Goal: Transaction & Acquisition: Purchase product/service

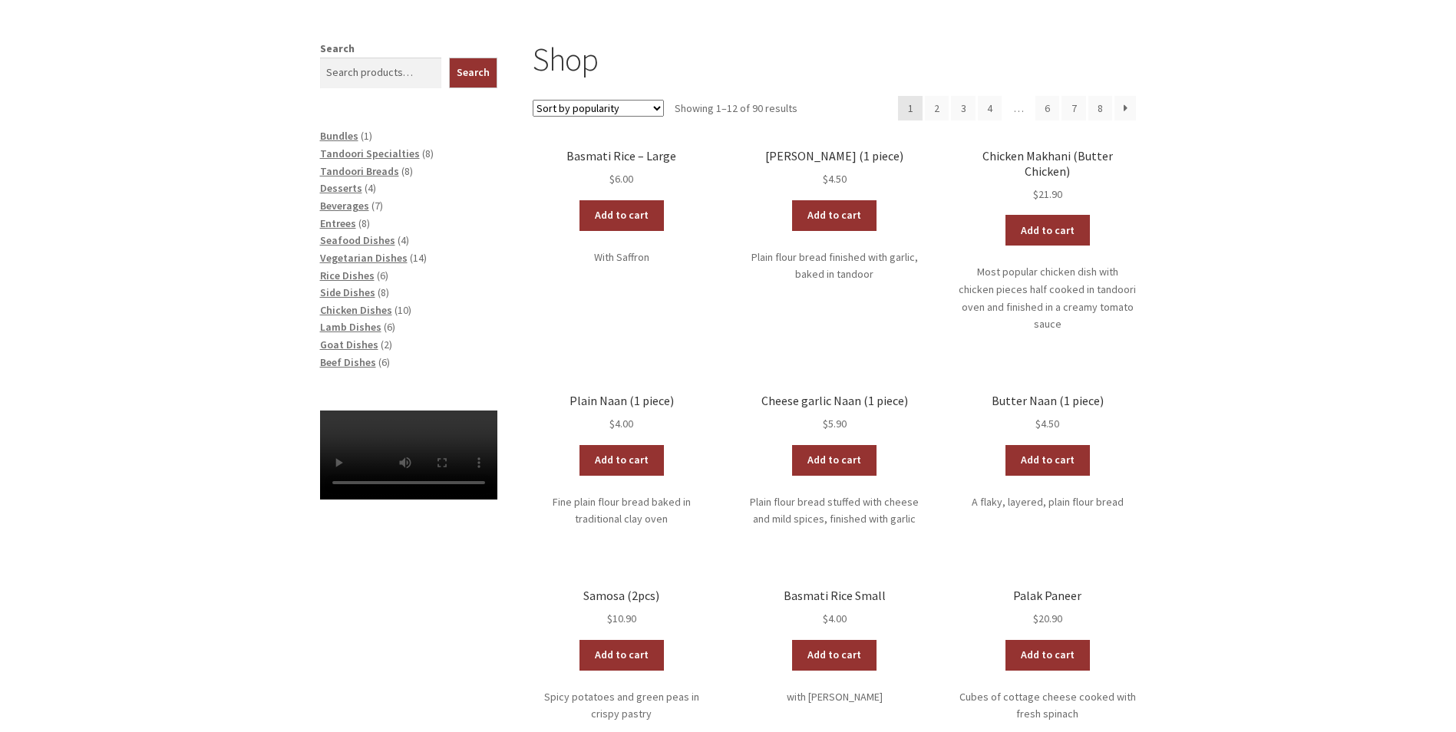
scroll to position [154, 0]
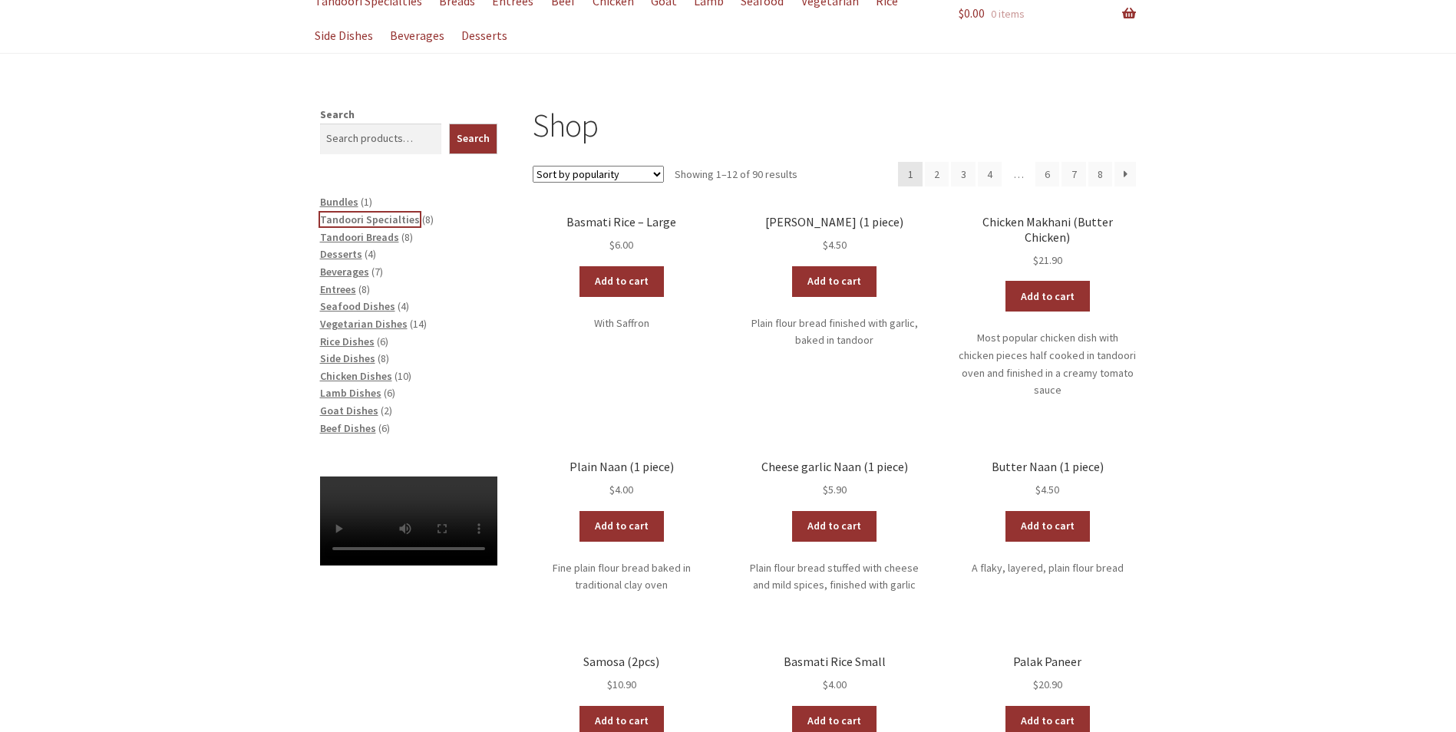
click at [340, 223] on span "Tandoori Specialties" at bounding box center [370, 220] width 100 height 14
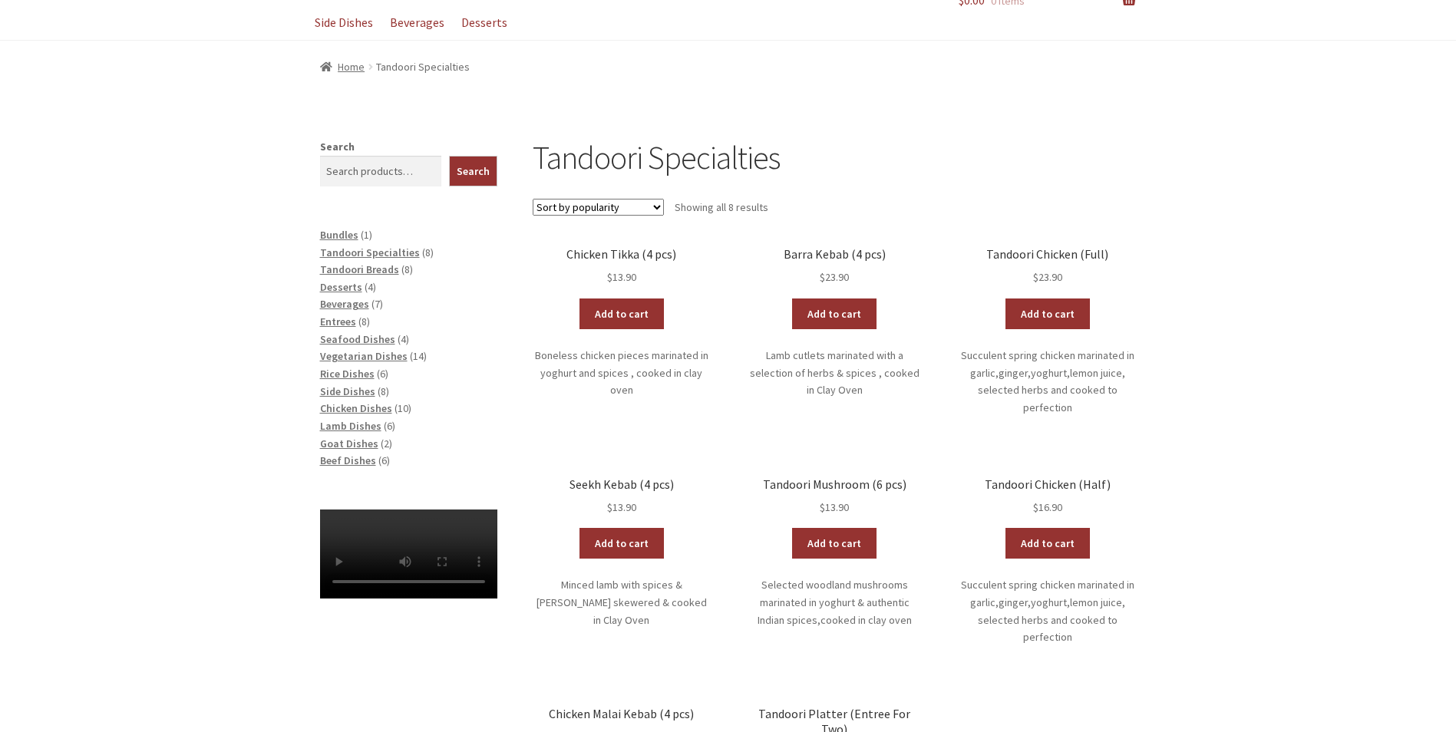
scroll to position [151, 0]
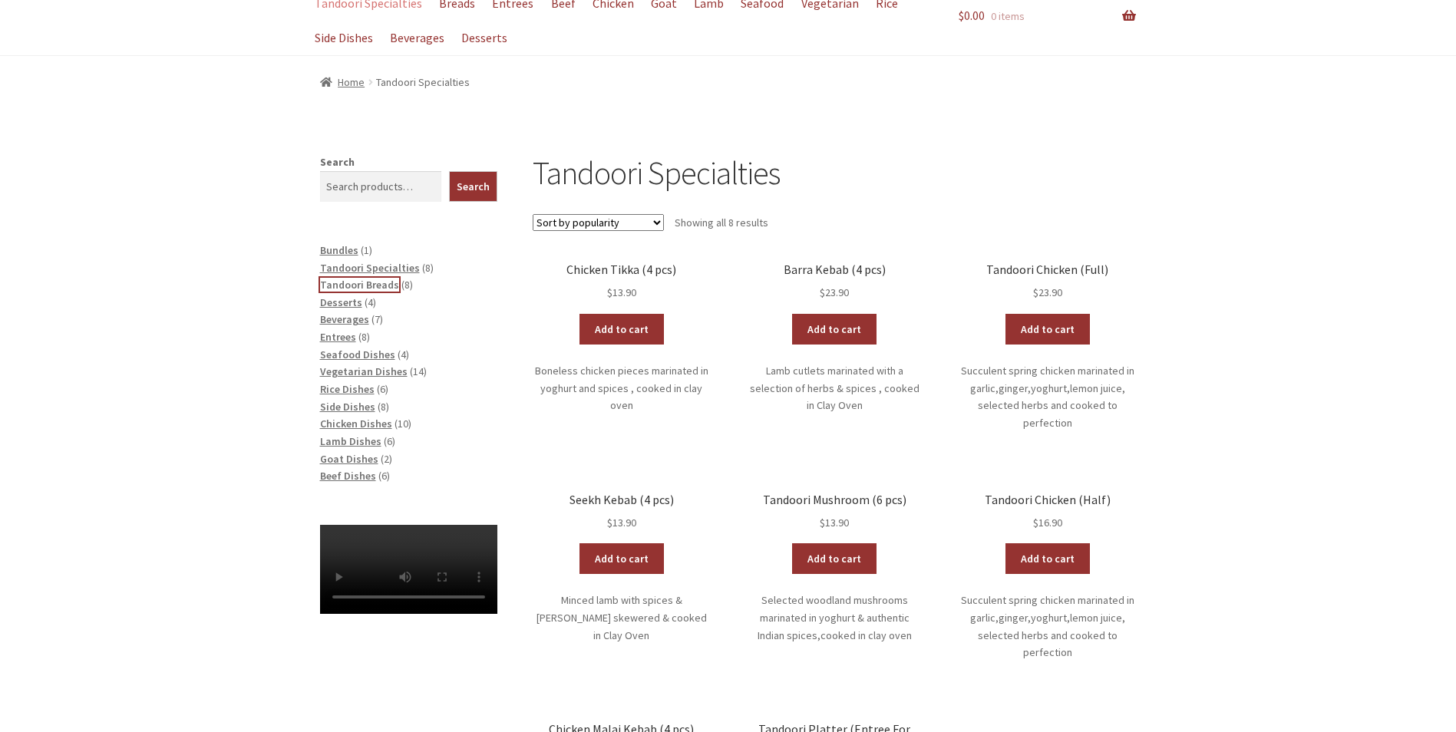
click at [332, 285] on span "Tandoori Breads" at bounding box center [359, 285] width 79 height 14
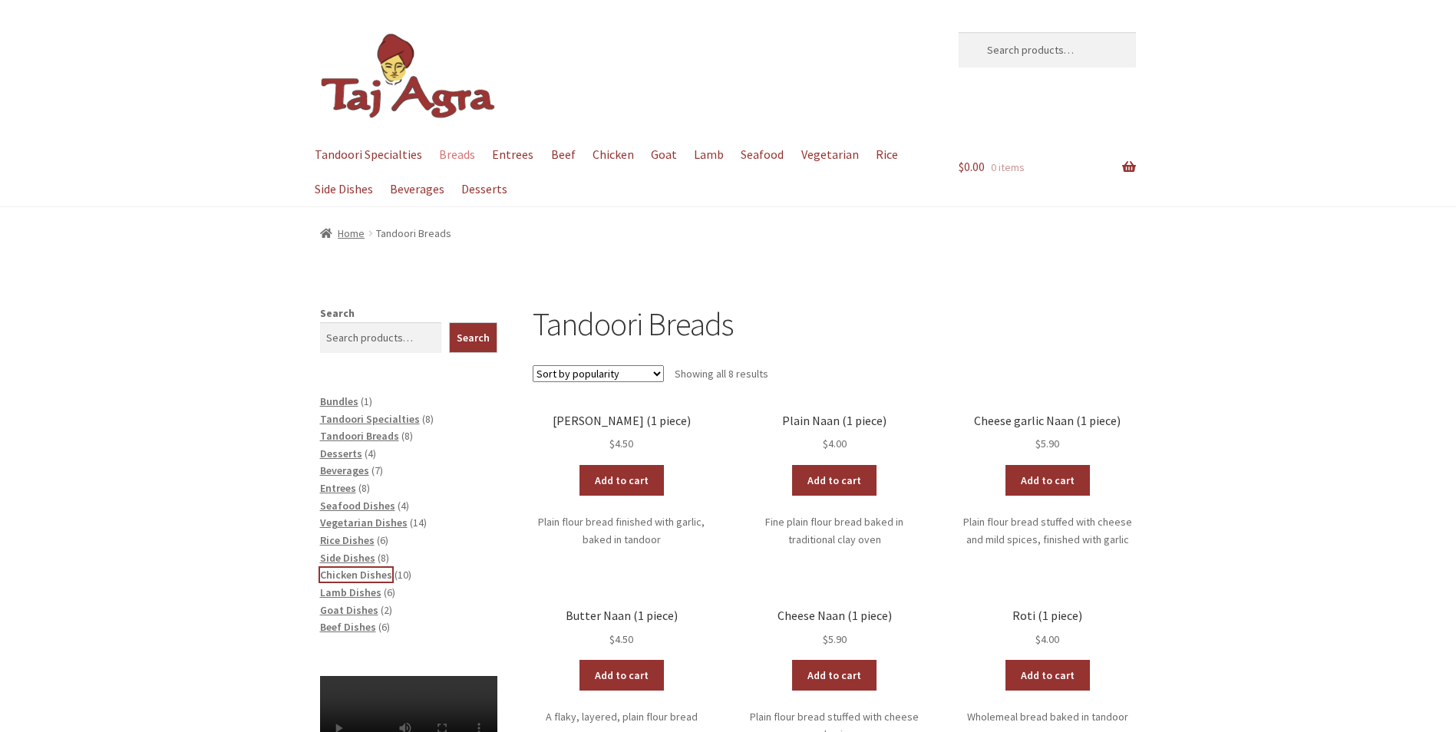
click at [356, 580] on span "Chicken Dishes" at bounding box center [356, 575] width 72 height 14
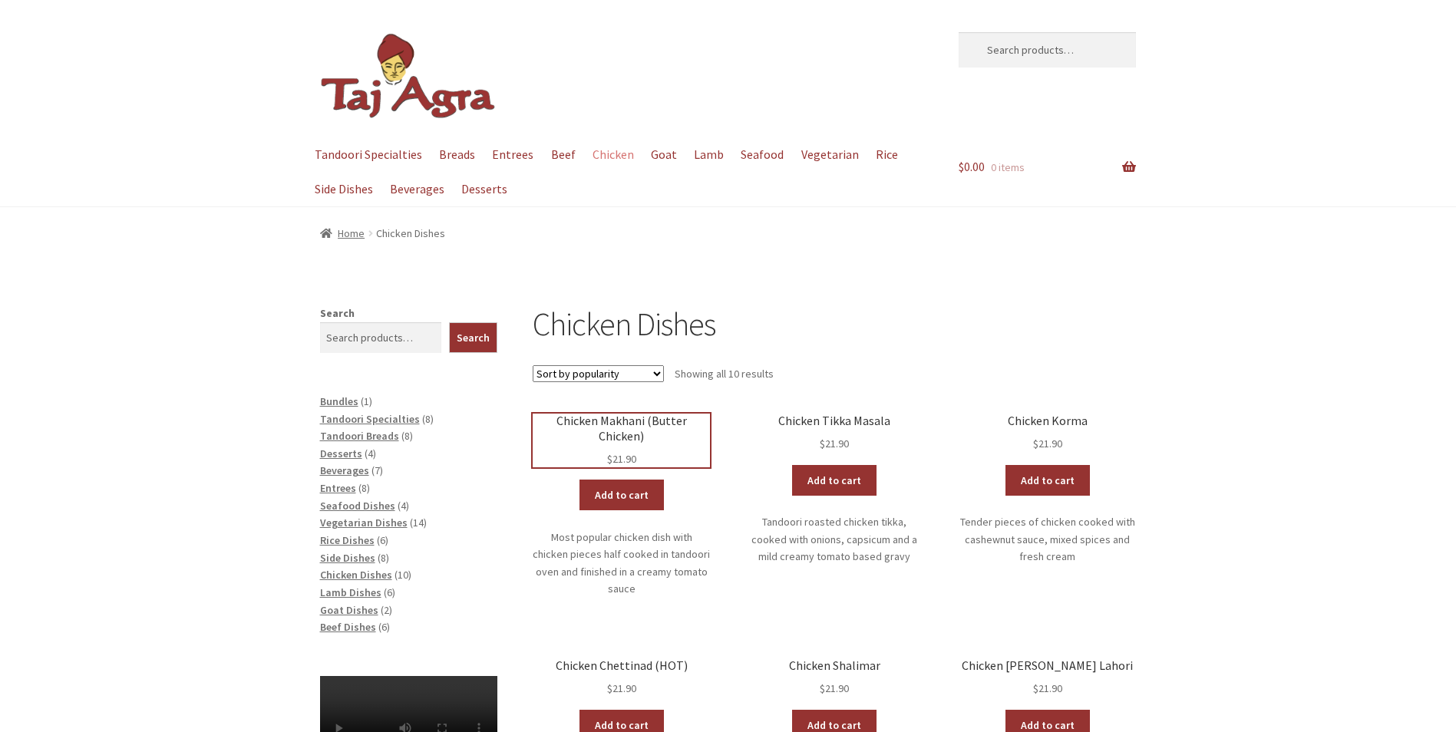
click at [609, 424] on h2 "Chicken Makhani (Butter Chicken)" at bounding box center [621, 429] width 177 height 30
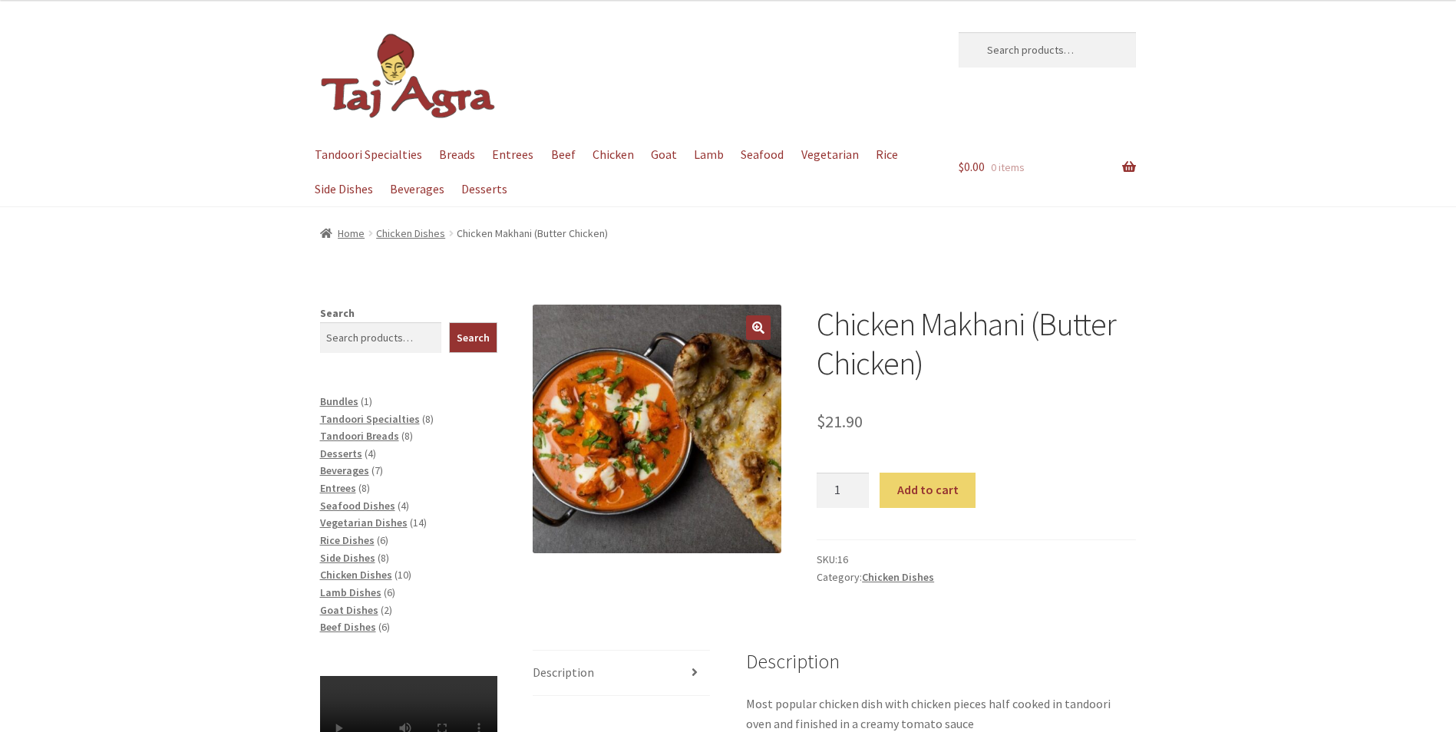
click at [196, 458] on div "Chicken Makhani (Butter Chicken) $ 21.90 Chicken Makhani (Butter Chicken) quant…" at bounding box center [728, 704] width 1456 height 799
click at [343, 624] on span "Beef Dishes" at bounding box center [348, 627] width 56 height 14
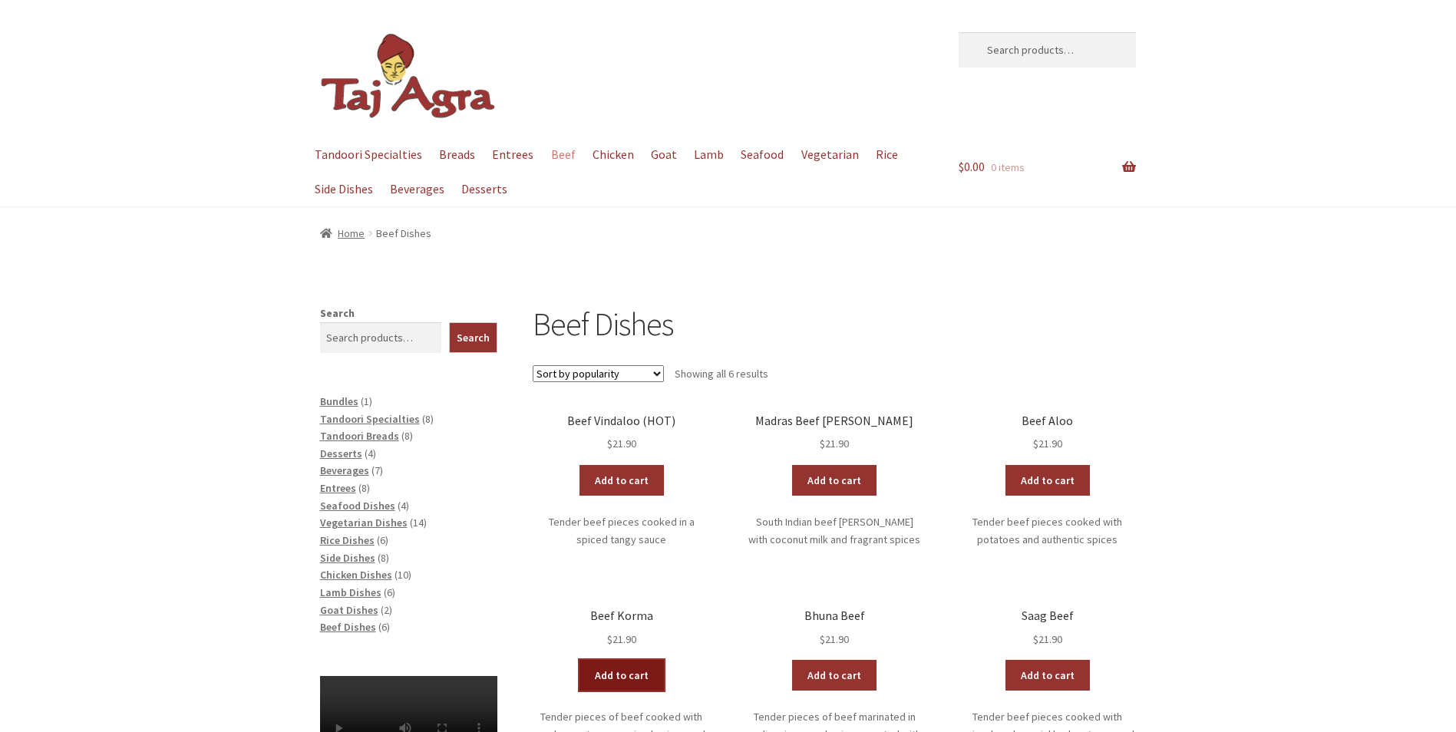
click at [622, 678] on link "Add to cart" at bounding box center [622, 675] width 84 height 31
click at [632, 616] on h2 "Beef Korma" at bounding box center [621, 616] width 177 height 15
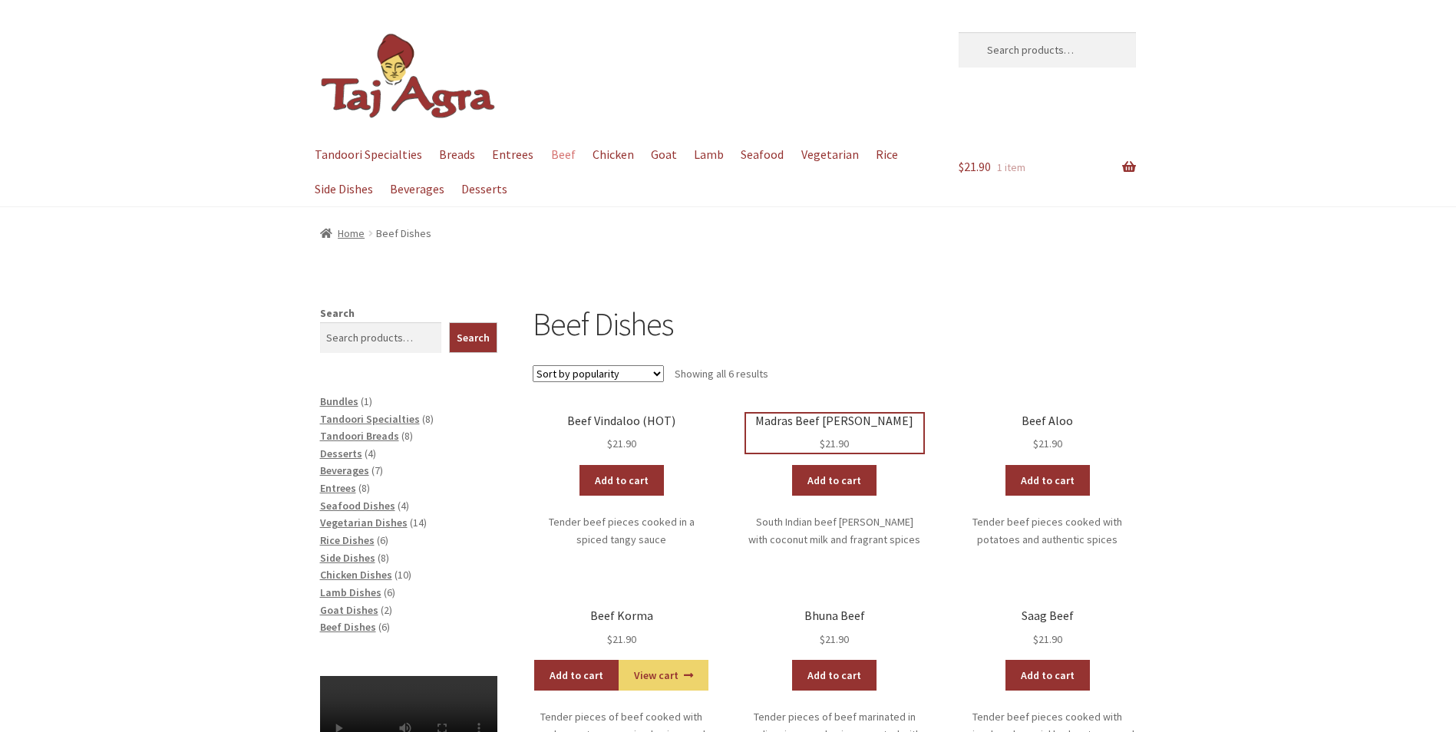
click at [812, 448] on span "$ 21.90" at bounding box center [834, 444] width 177 height 18
click at [342, 559] on span "Side Dishes" at bounding box center [347, 558] width 55 height 14
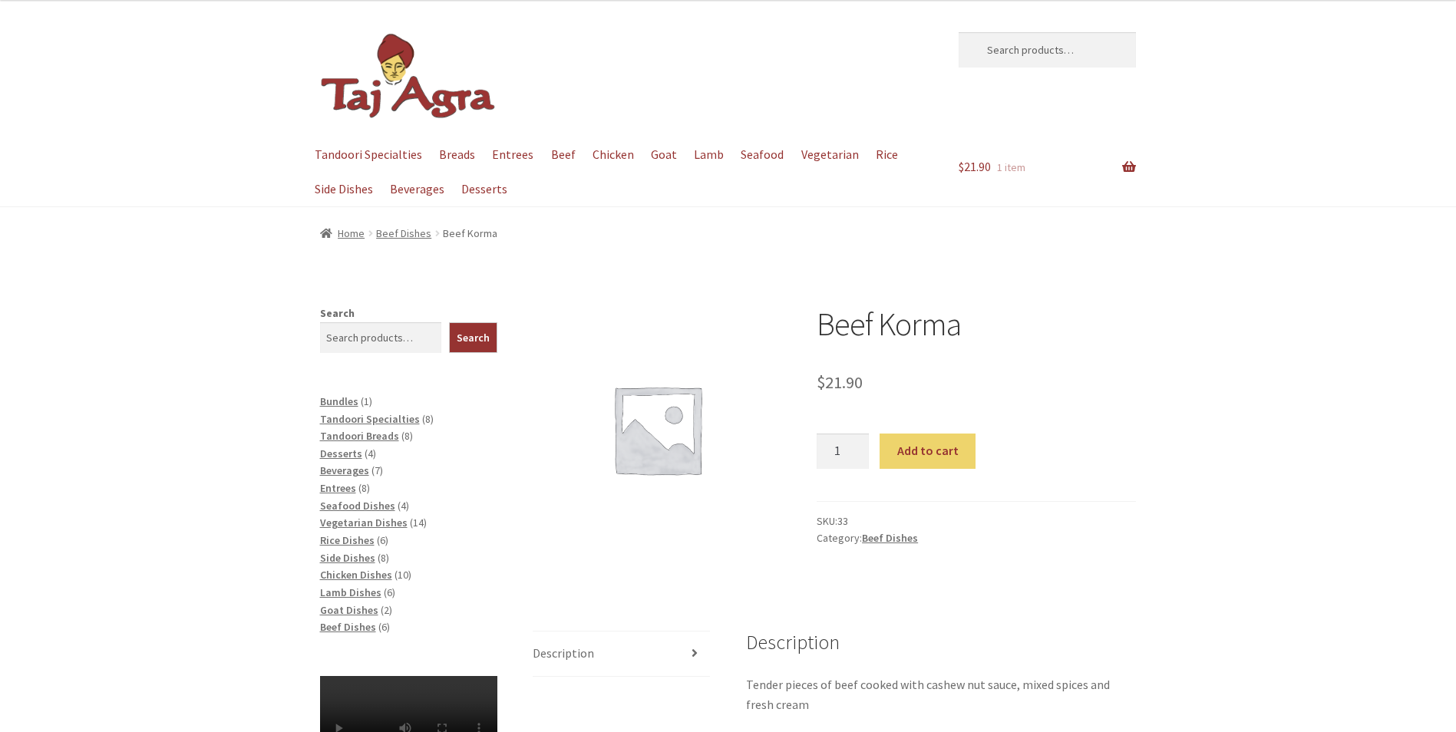
click at [632, 419] on img at bounding box center [657, 429] width 249 height 249
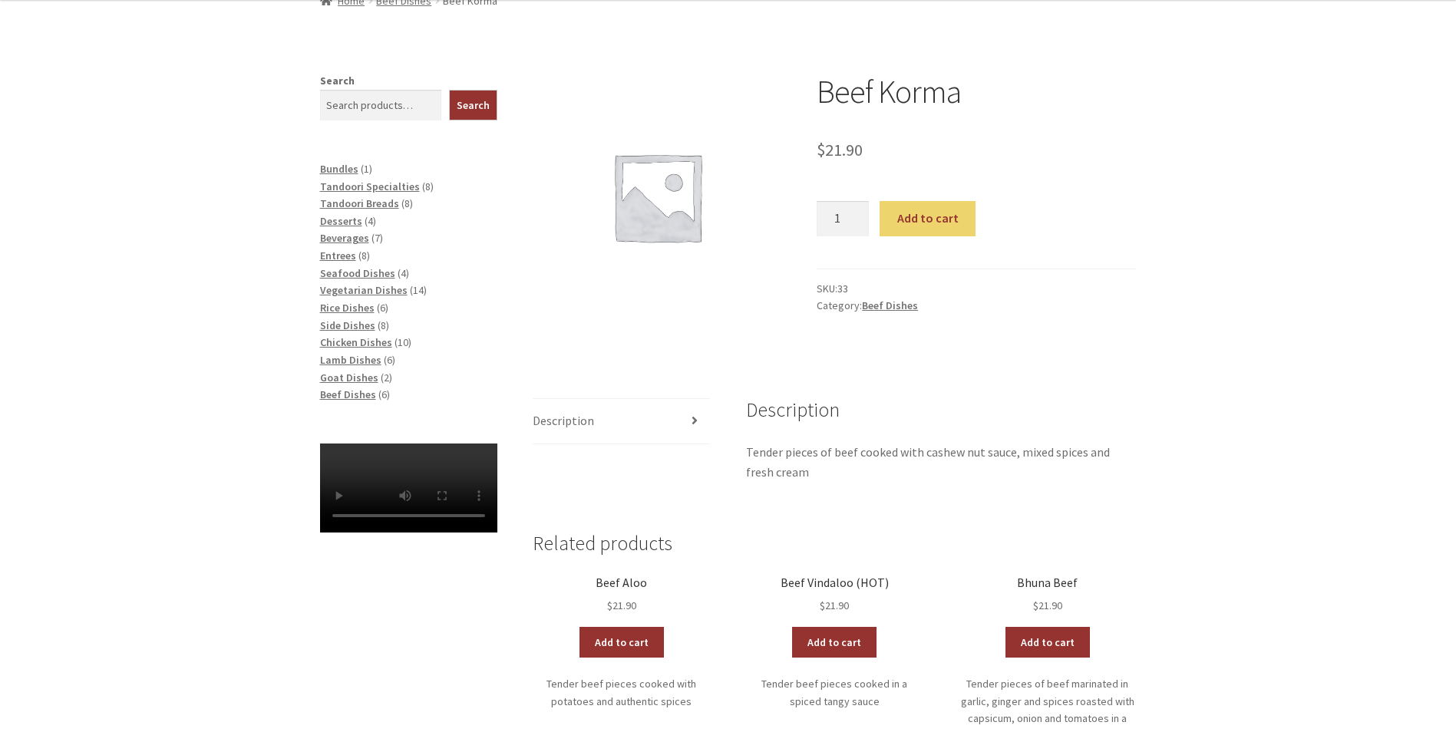
scroll to position [77, 0]
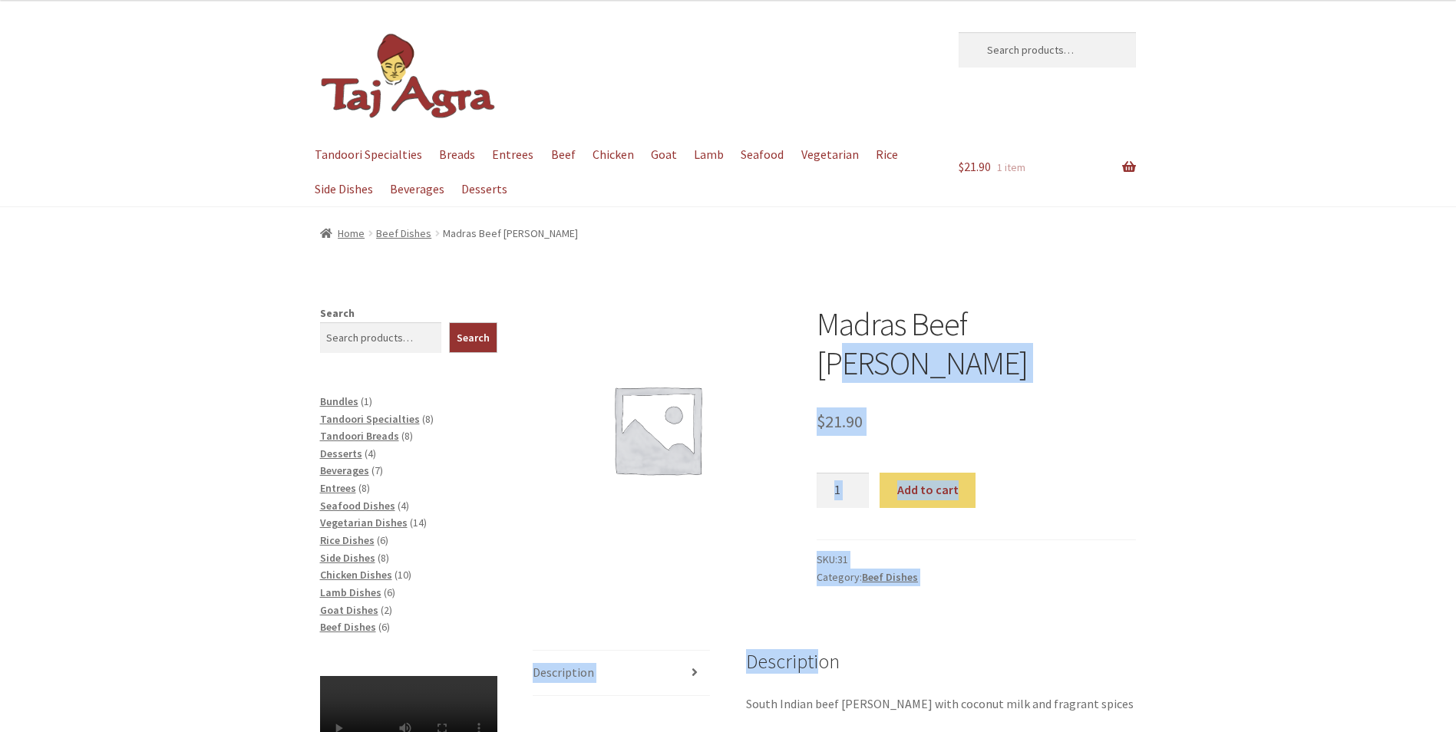
drag, startPoint x: 816, startPoint y: 335, endPoint x: 1008, endPoint y: 337, distance: 191.9
click at [1008, 337] on div "Madras Beef Curry $ 21.90 Madras Beef Curry quantity 1 Add to cart SKU: 31 Cate…" at bounding box center [834, 680] width 603 height 750
drag, startPoint x: 1008, startPoint y: 337, endPoint x: 1072, endPoint y: 363, distance: 68.8
click at [1072, 363] on div "Madras Beef Curry $ 21.90 Madras Beef Curry quantity 1 Add to cart SKU: 31 Cate…" at bounding box center [976, 445] width 319 height 281
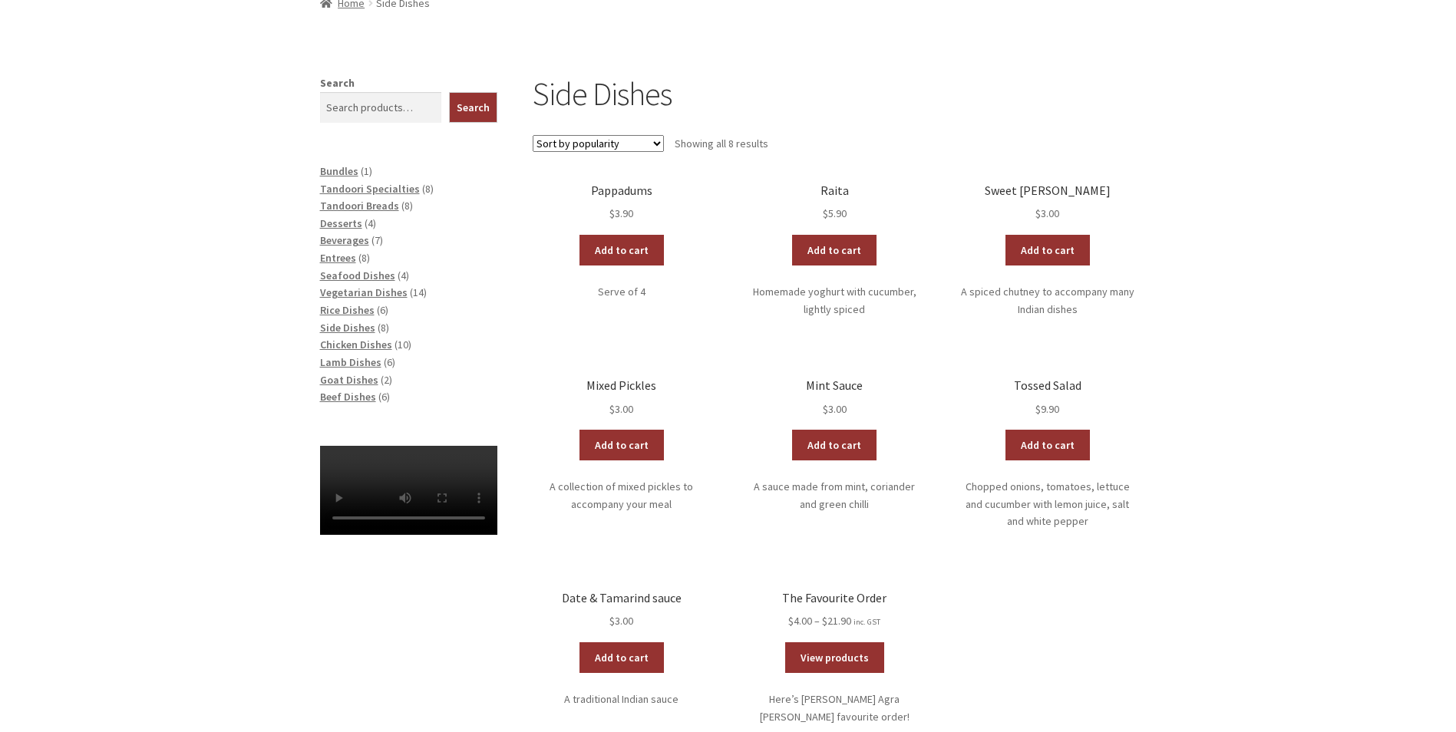
scroll to position [307, 0]
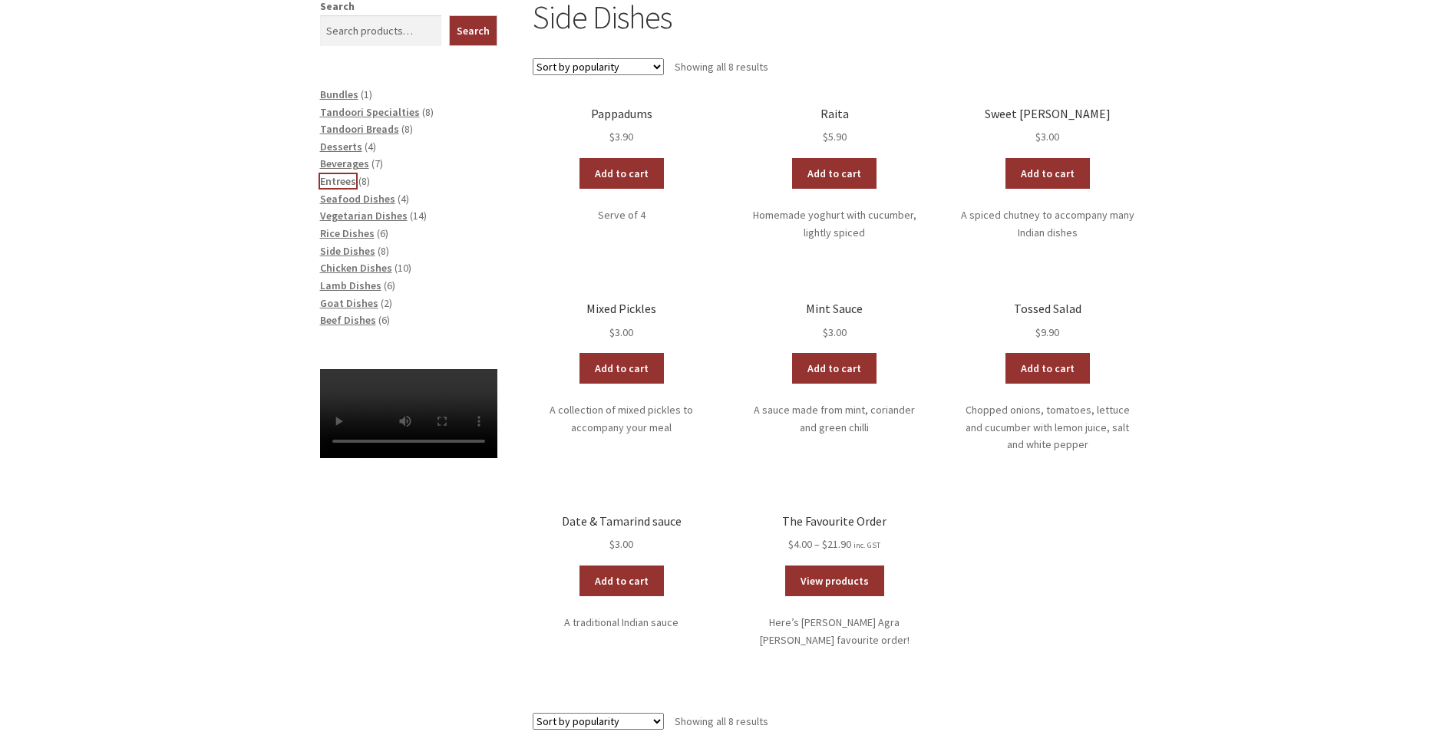
click at [347, 180] on span "Entrees" at bounding box center [338, 181] width 36 height 14
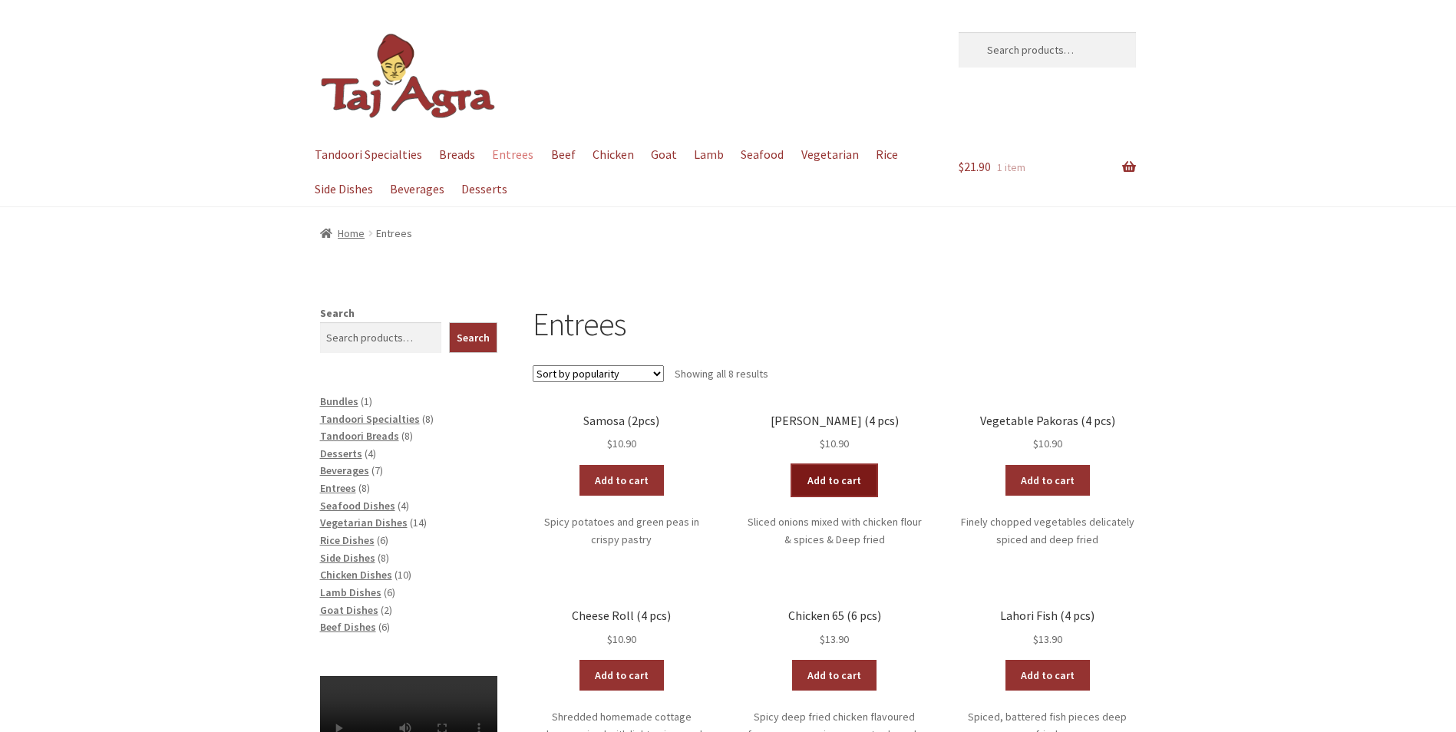
click at [823, 490] on link "Add to cart" at bounding box center [834, 480] width 84 height 31
click at [823, 411] on main "Entrees Sort by popularity Sort by average rating Sort by latest Sort by price:…" at bounding box center [834, 681] width 603 height 753
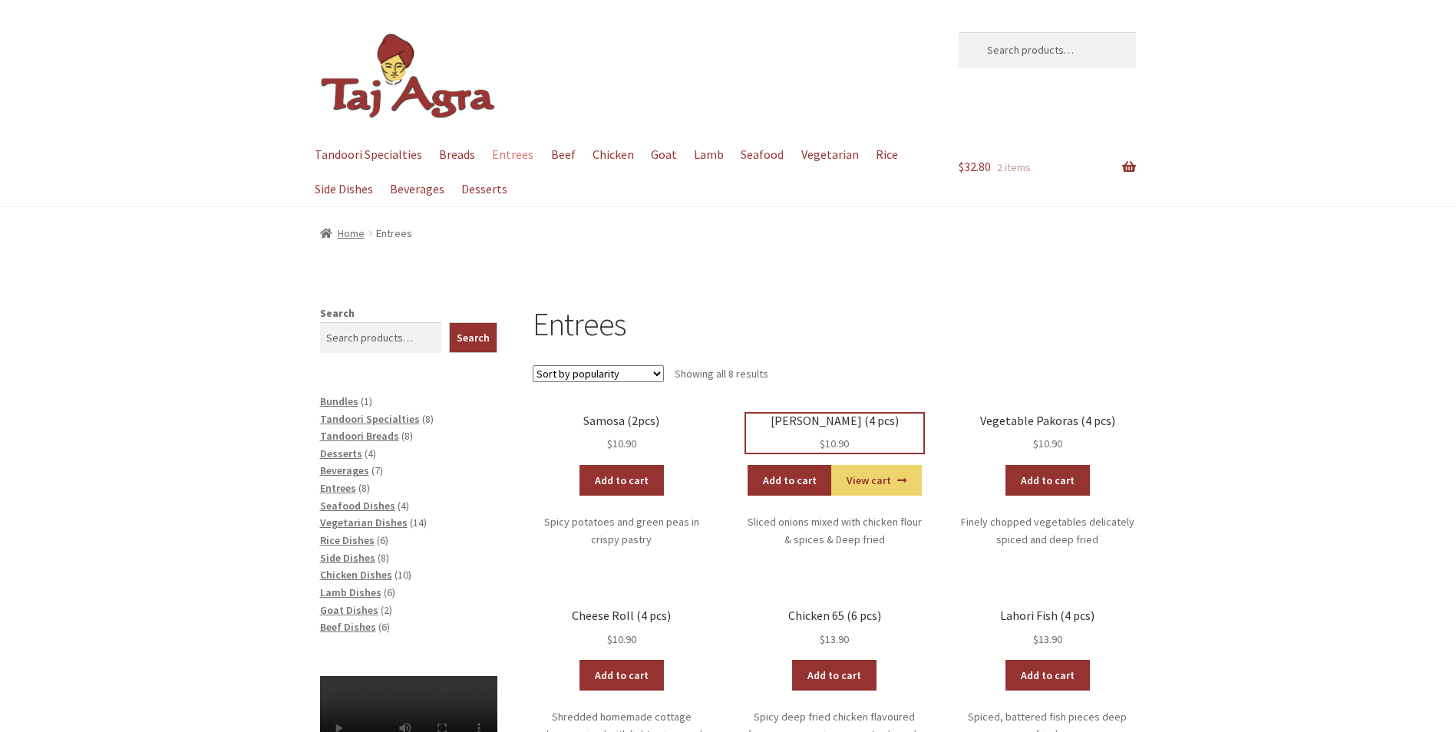
click at [822, 418] on h2 "[PERSON_NAME] (4 pcs)" at bounding box center [834, 421] width 177 height 15
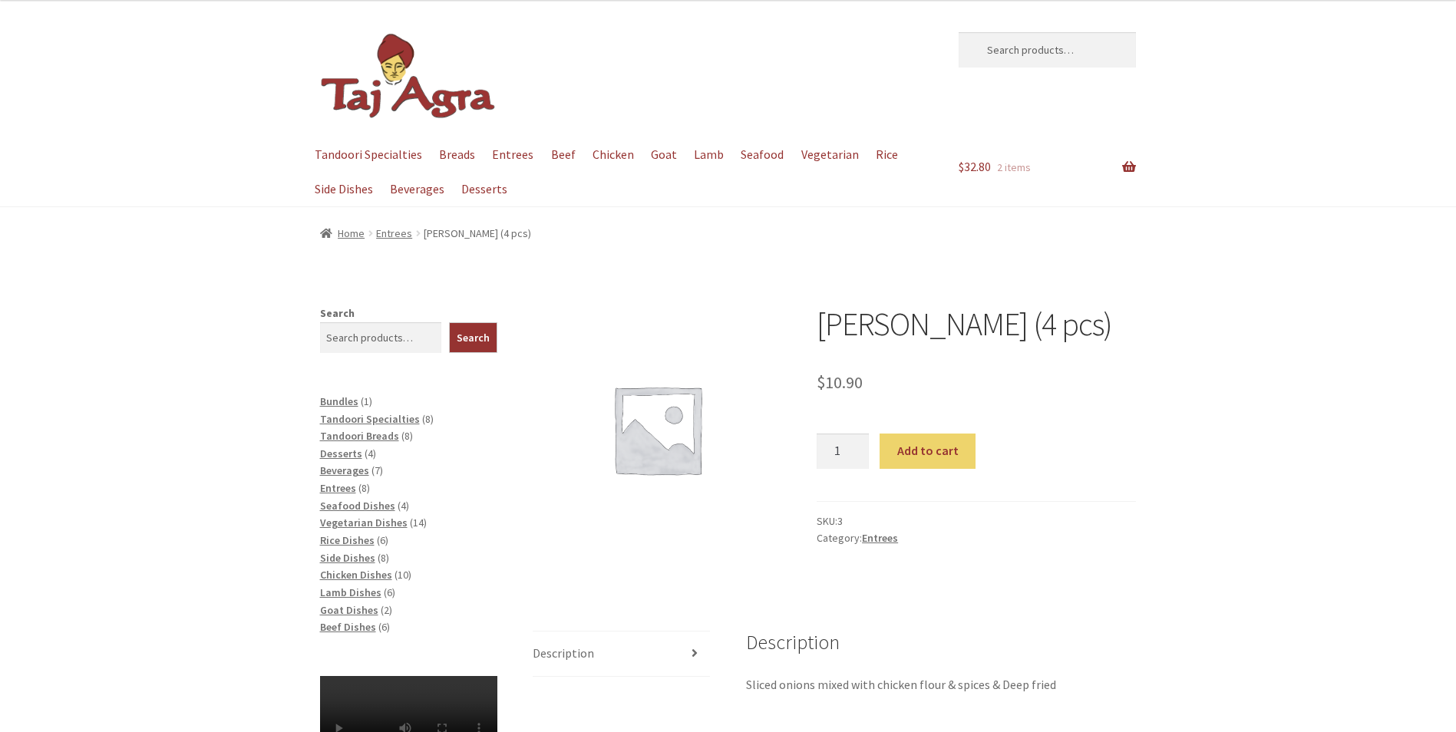
click at [240, 407] on div "Onion Bhaji (4 pcs) $ 10.90 Onion Bhaji (4 pcs) quantity 1 Add to cart SKU: 3 C…" at bounding box center [728, 685] width 1456 height 760
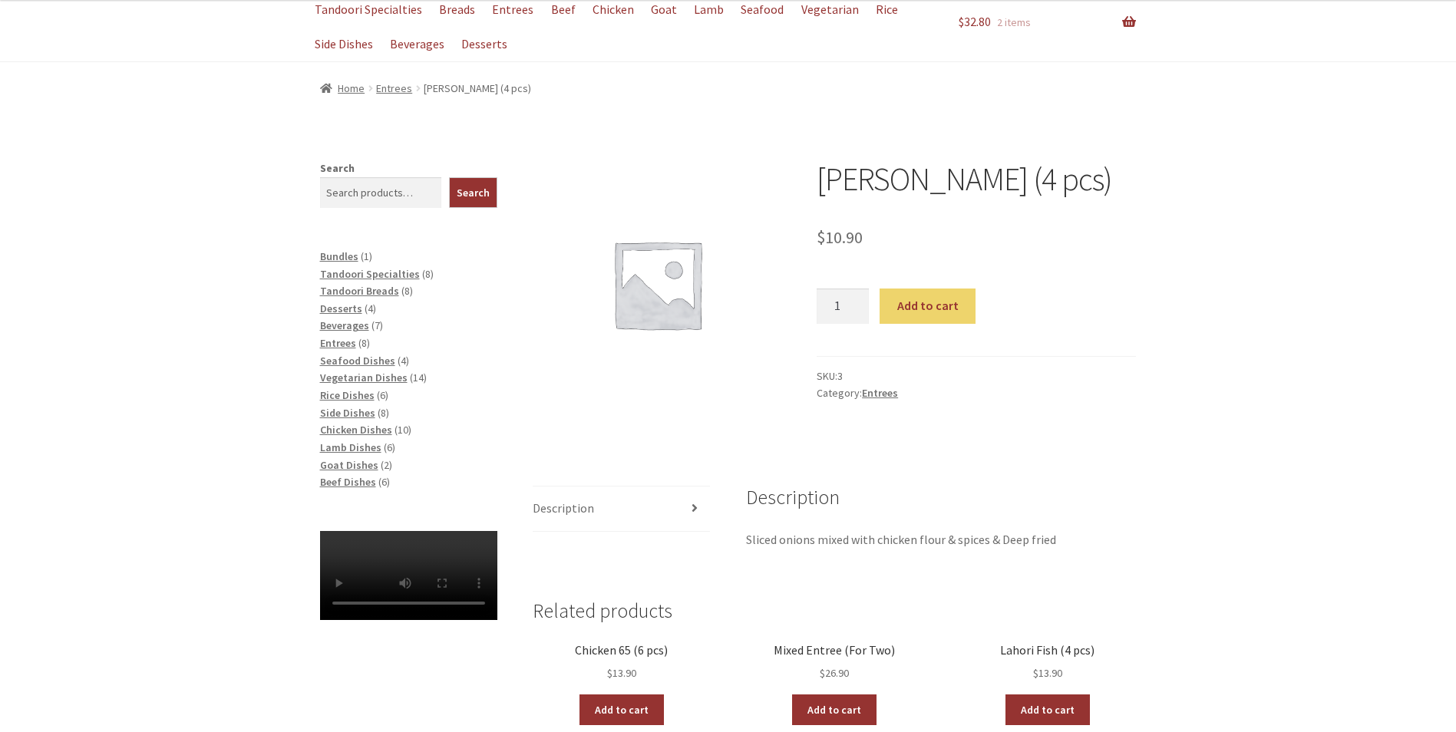
scroll to position [42, 0]
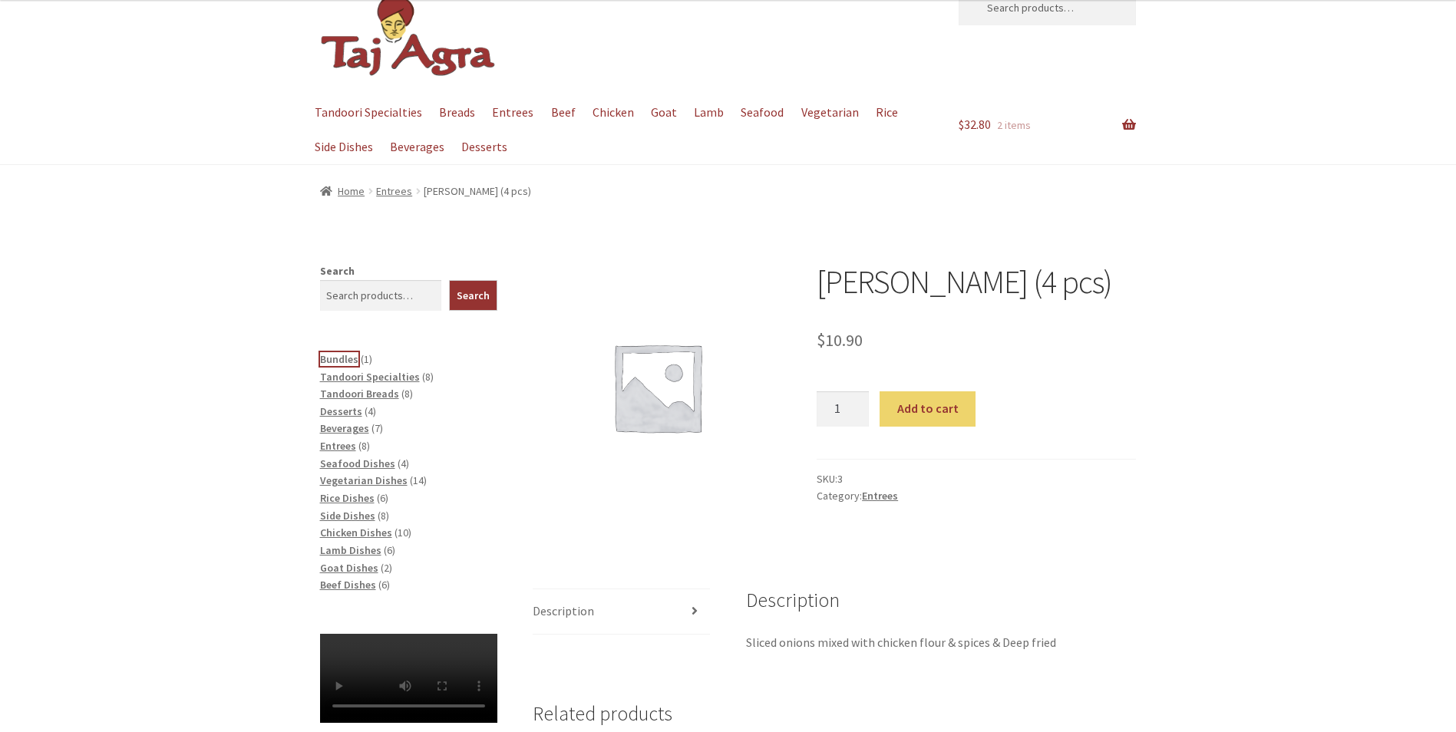
click at [348, 360] on span "Bundles" at bounding box center [339, 359] width 38 height 14
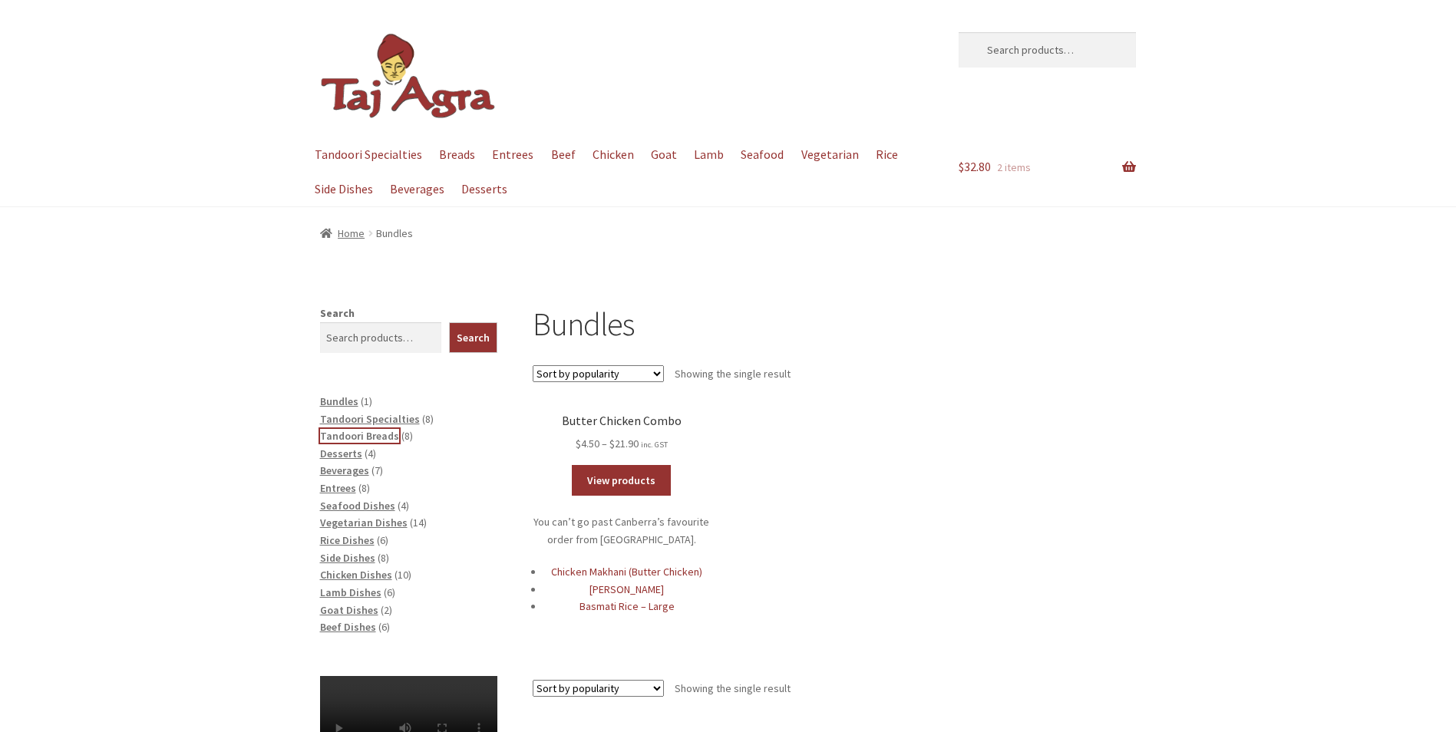
click at [341, 435] on span "Tandoori Breads" at bounding box center [359, 436] width 79 height 14
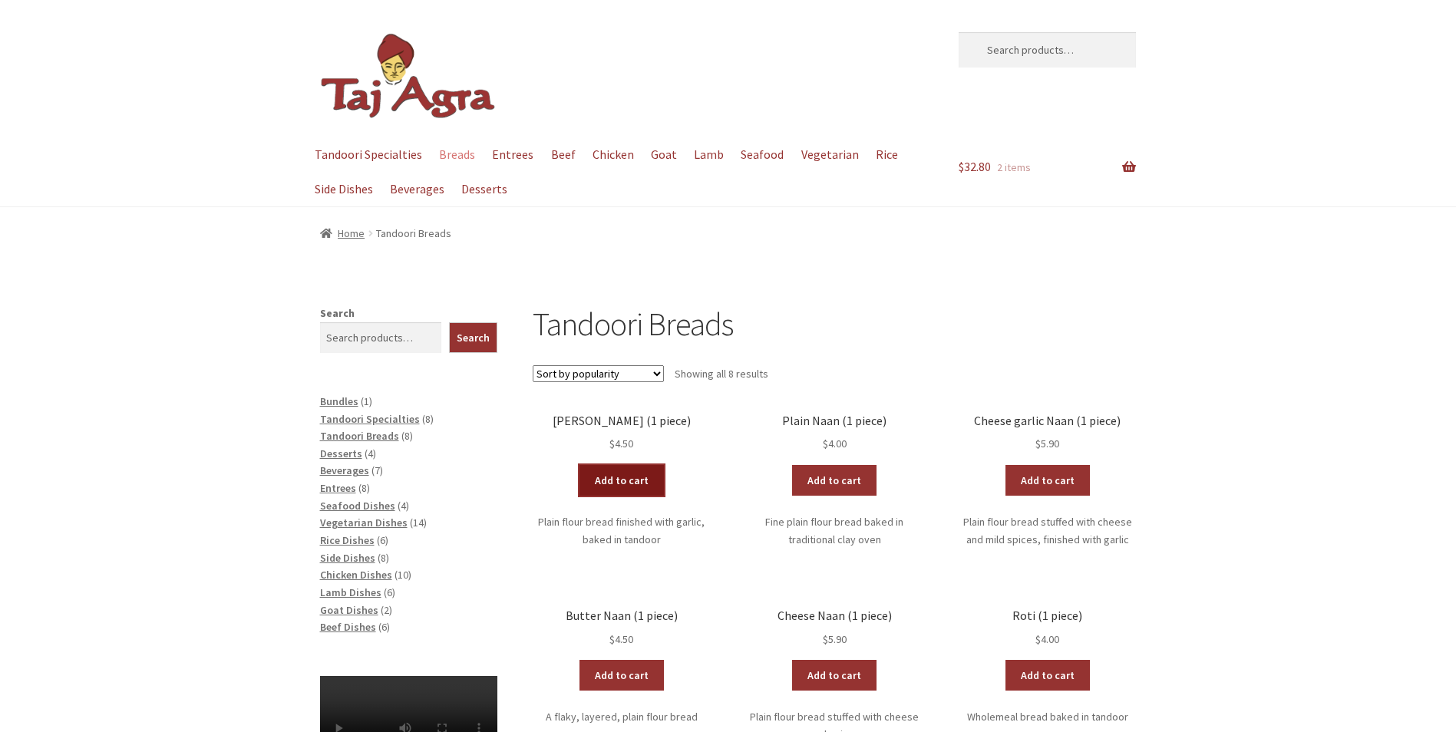
click at [616, 476] on link "Add to cart" at bounding box center [622, 480] width 84 height 31
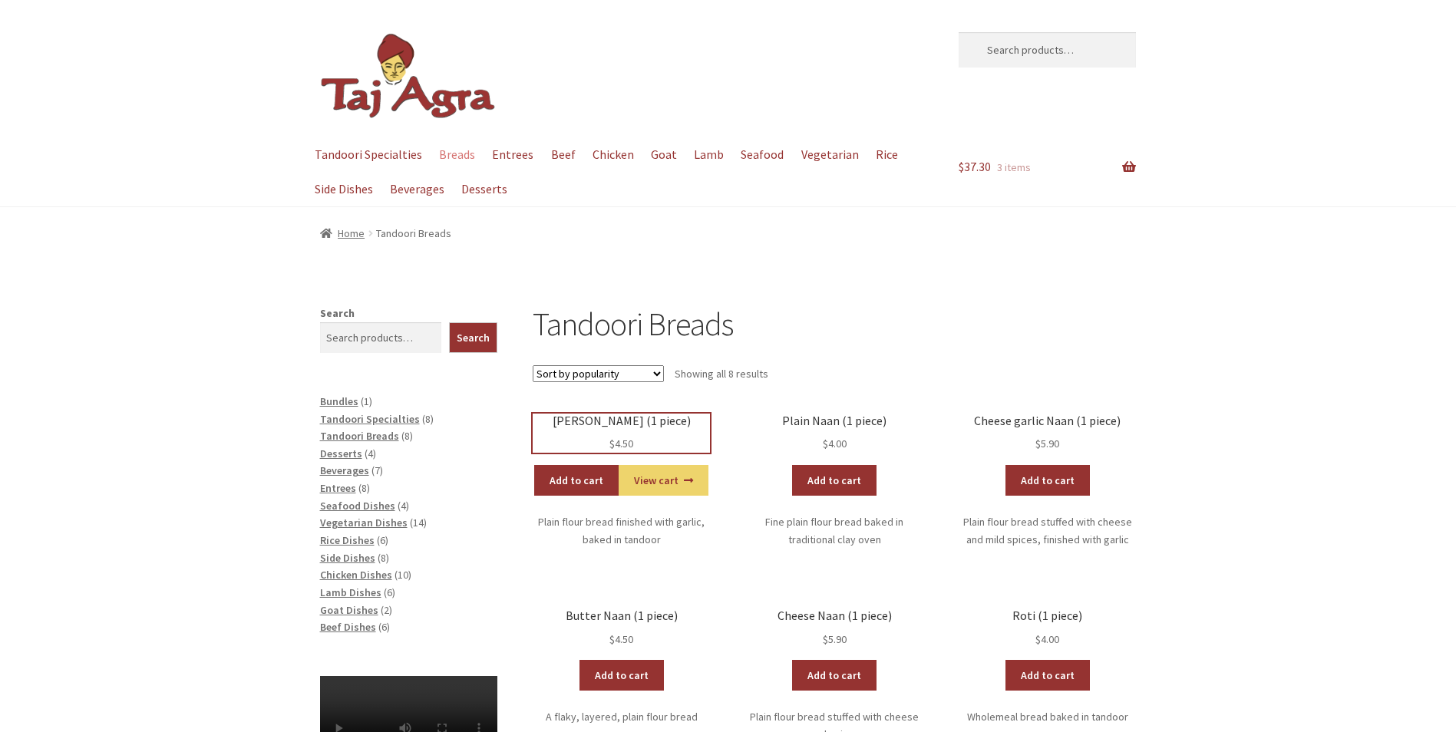
click at [613, 424] on h2 "[PERSON_NAME] (1 piece)" at bounding box center [621, 421] width 177 height 15
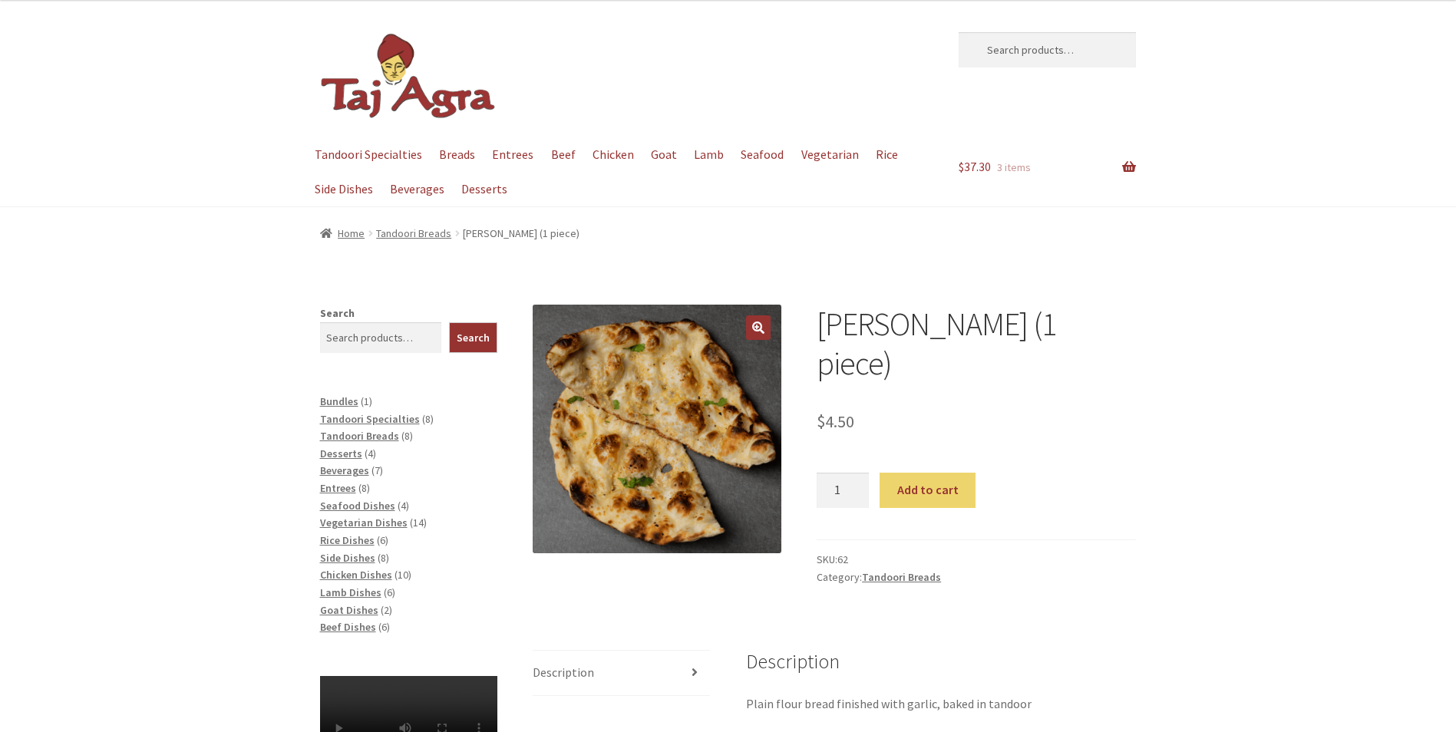
click at [54, 429] on div "[PERSON_NAME] (1 piece) $ 4.50 Garlic Naan (1 piece) quantity 1 Add to cart SKU…" at bounding box center [728, 686] width 1456 height 762
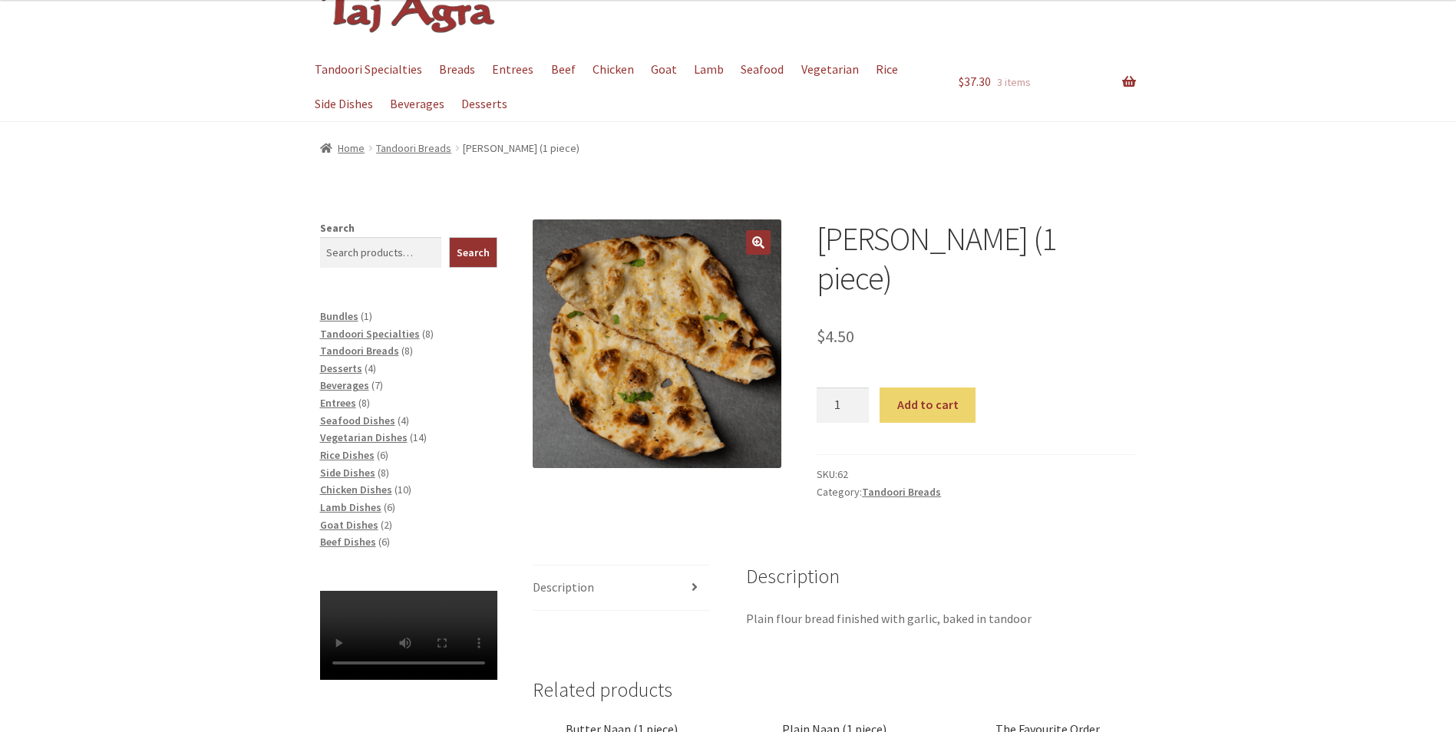
scroll to position [384, 0]
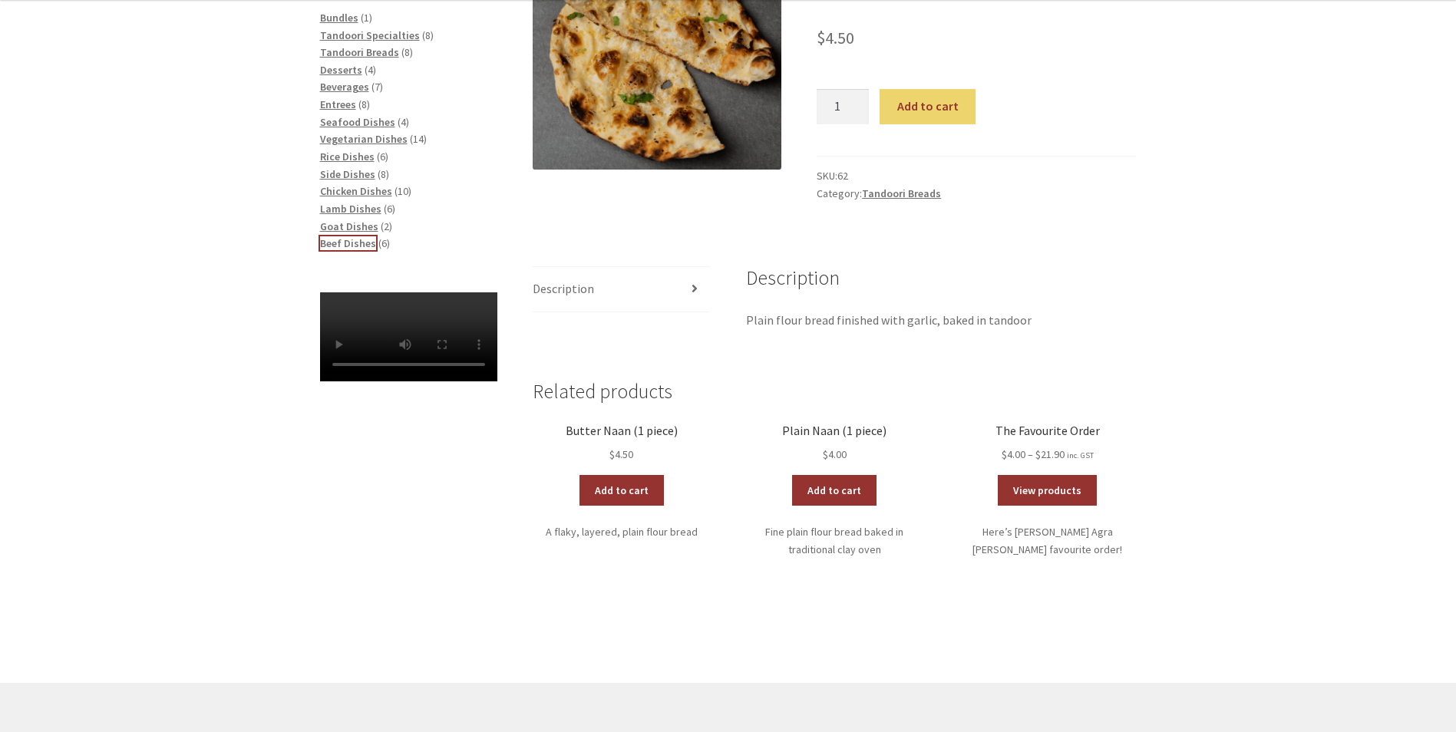
click at [337, 245] on span "Beef Dishes" at bounding box center [348, 243] width 56 height 14
